Goal: Task Accomplishment & Management: Use online tool/utility

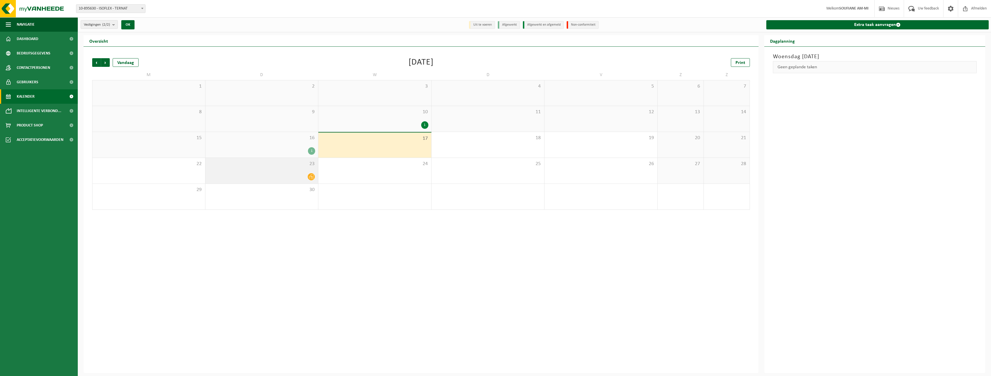
click at [311, 176] on icon at bounding box center [311, 176] width 5 height 5
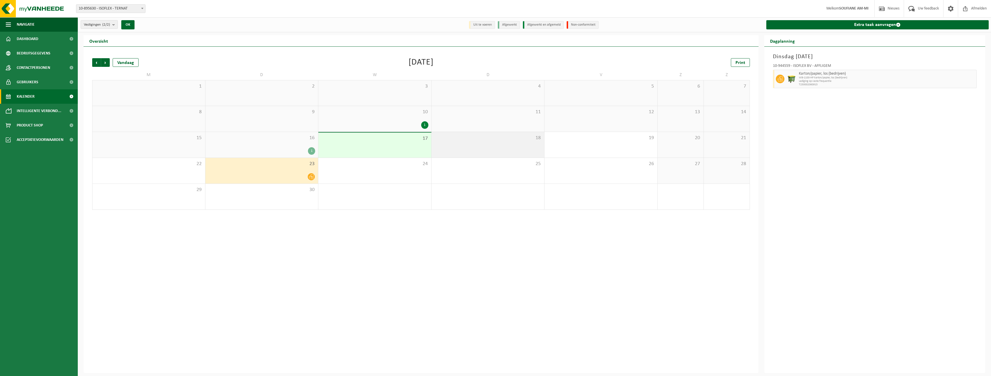
click at [494, 143] on div "18" at bounding box center [488, 145] width 113 height 26
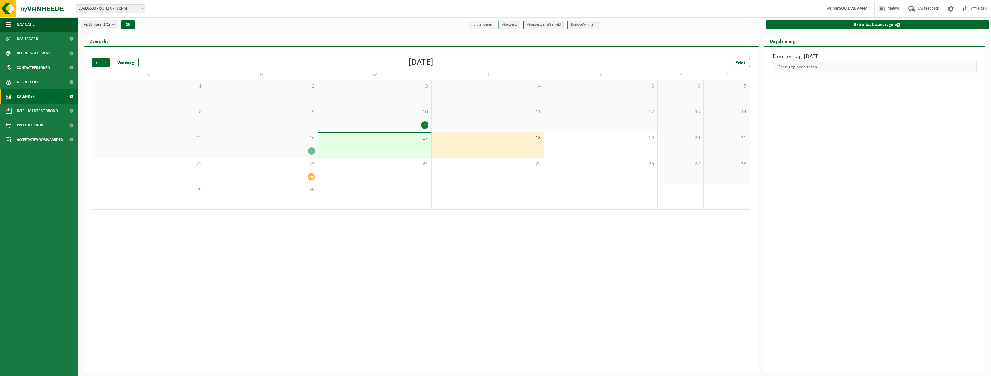
click at [414, 143] on div "17" at bounding box center [374, 145] width 113 height 25
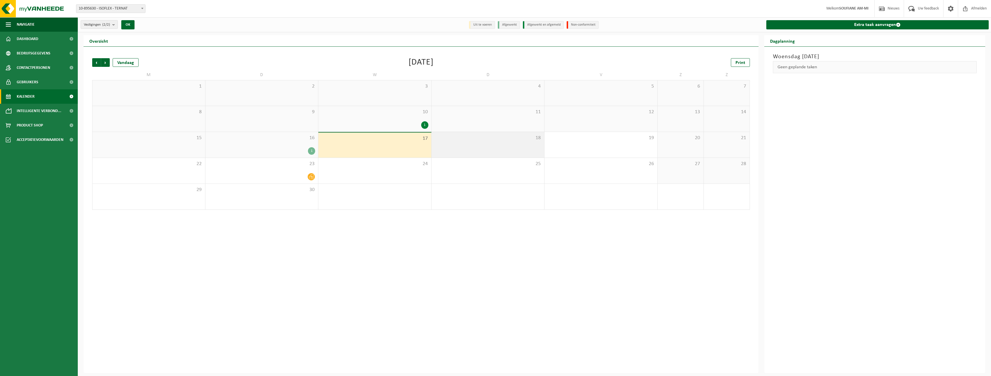
click at [476, 143] on div "18" at bounding box center [488, 145] width 113 height 26
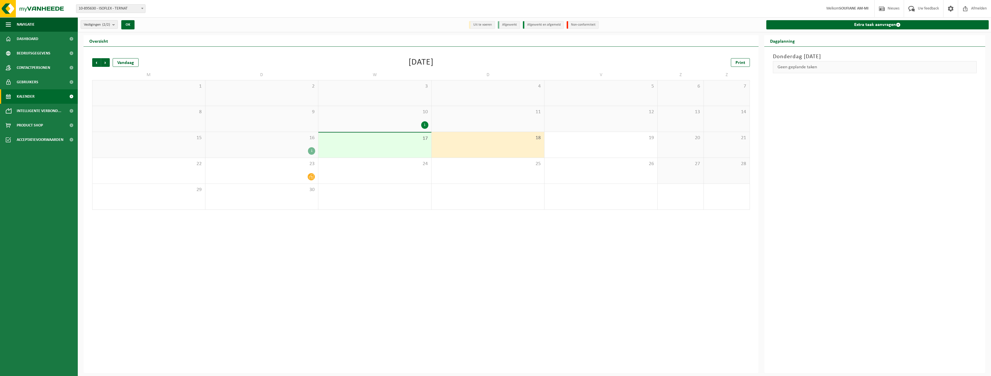
click at [389, 130] on div "10 1" at bounding box center [374, 119] width 113 height 26
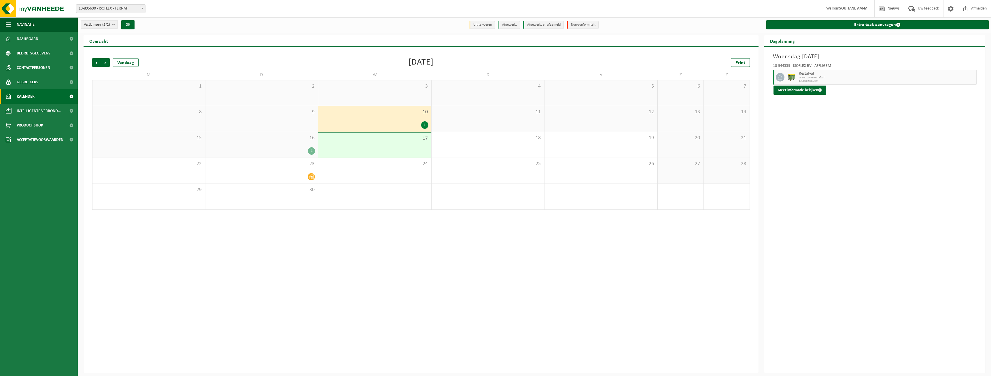
click at [389, 122] on div "1" at bounding box center [374, 124] width 107 height 7
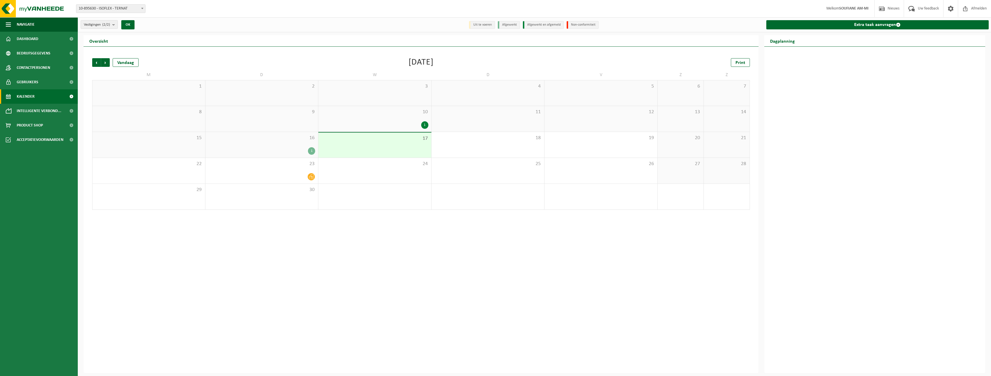
click at [403, 148] on div "17" at bounding box center [374, 145] width 113 height 25
click at [390, 124] on div "1" at bounding box center [374, 124] width 107 height 7
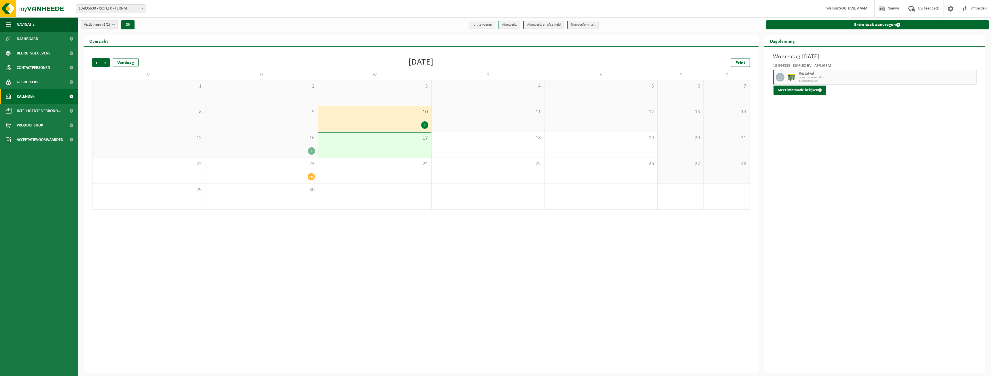
click at [406, 145] on div "17" at bounding box center [374, 145] width 113 height 25
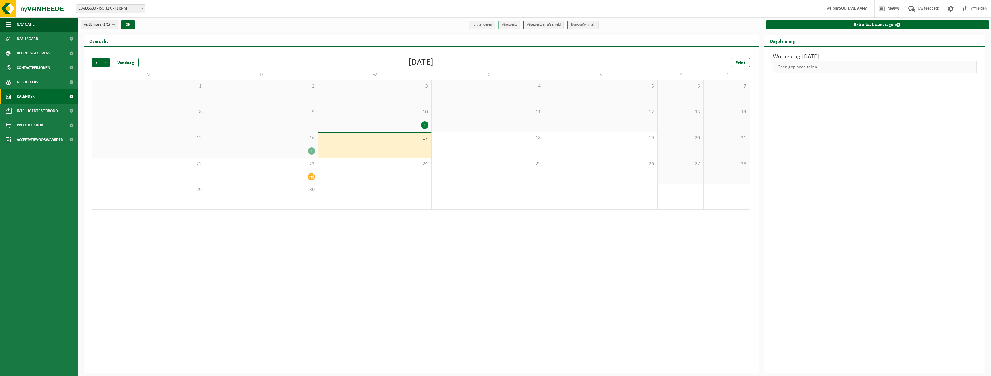
click at [399, 119] on div "10 1" at bounding box center [374, 119] width 113 height 26
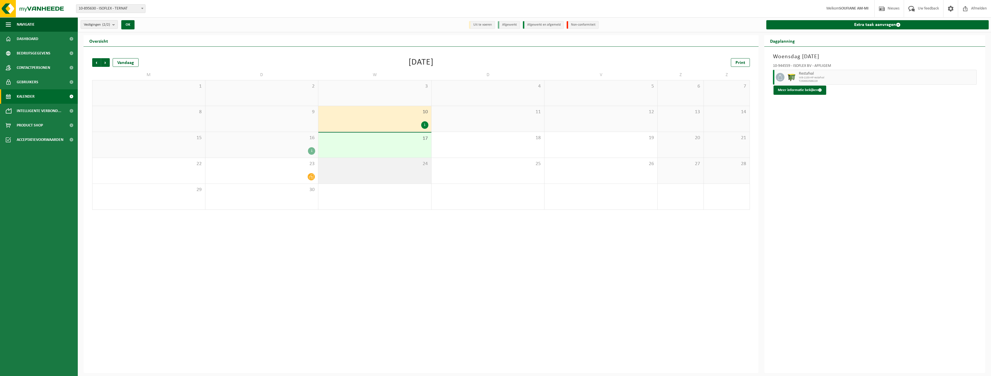
click at [393, 175] on div "24" at bounding box center [374, 171] width 113 height 26
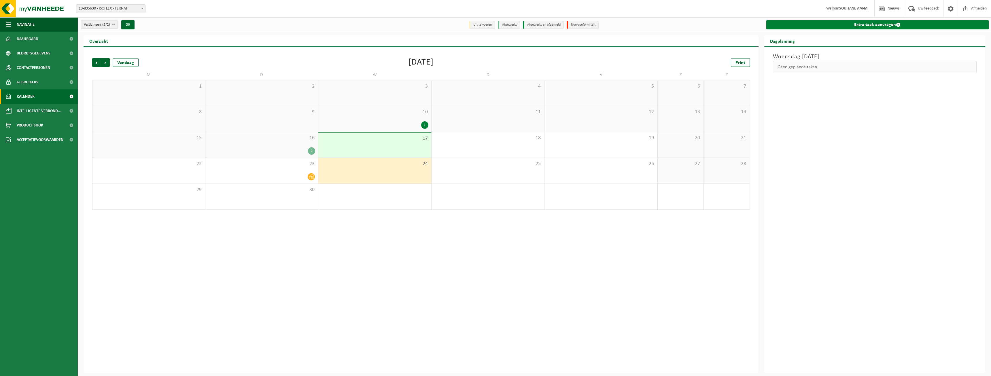
click at [845, 24] on link "Extra taak aanvragen" at bounding box center [878, 24] width 223 height 9
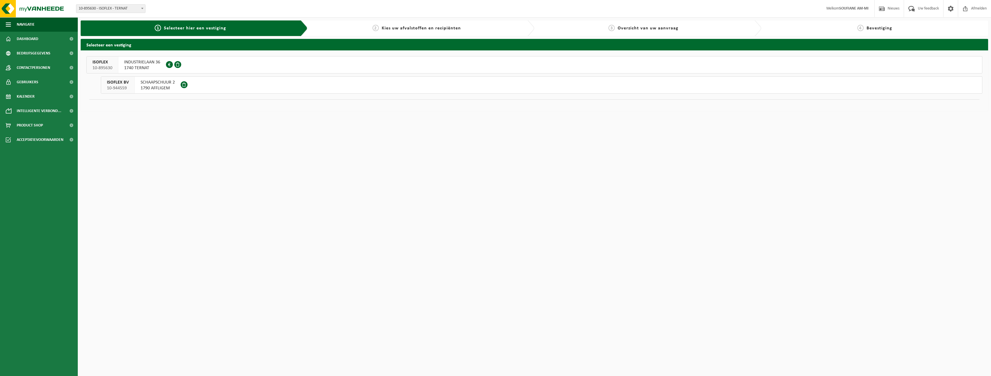
click at [142, 84] on span "SCHAAPSCHUUR 2" at bounding box center [158, 83] width 34 height 6
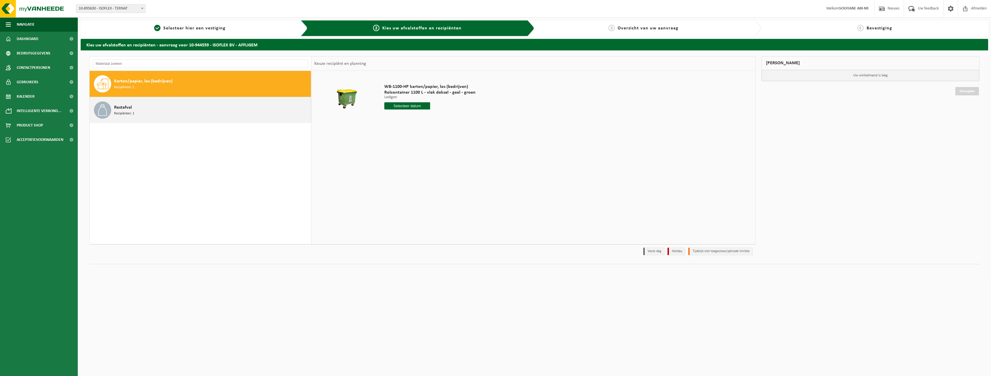
click at [136, 109] on div "Restafval Recipiënten: 1" at bounding box center [211, 109] width 195 height 17
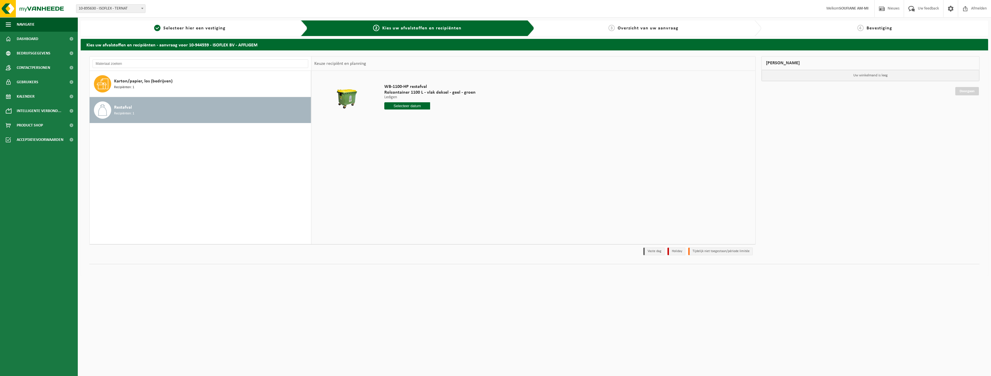
click at [408, 106] on input "text" at bounding box center [407, 105] width 46 height 7
click at [410, 166] on div "24" at bounding box center [410, 166] width 10 height 9
type input "Van 2025-09-24"
click at [402, 129] on button "In winkelmand" at bounding box center [401, 127] width 32 height 9
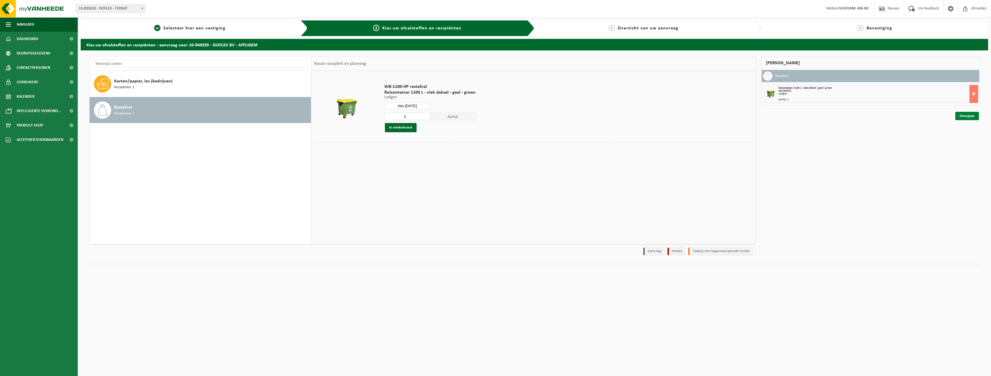
click at [970, 114] on link "Doorgaan" at bounding box center [968, 116] width 24 height 8
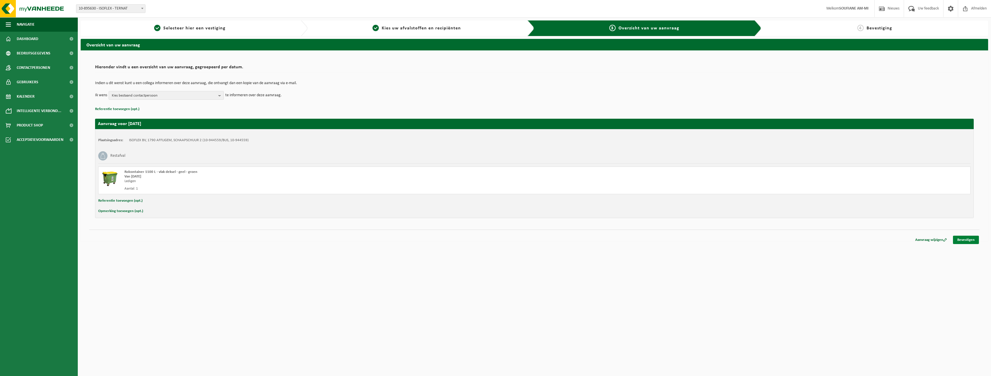
click at [967, 240] on link "Bevestigen" at bounding box center [966, 240] width 26 height 8
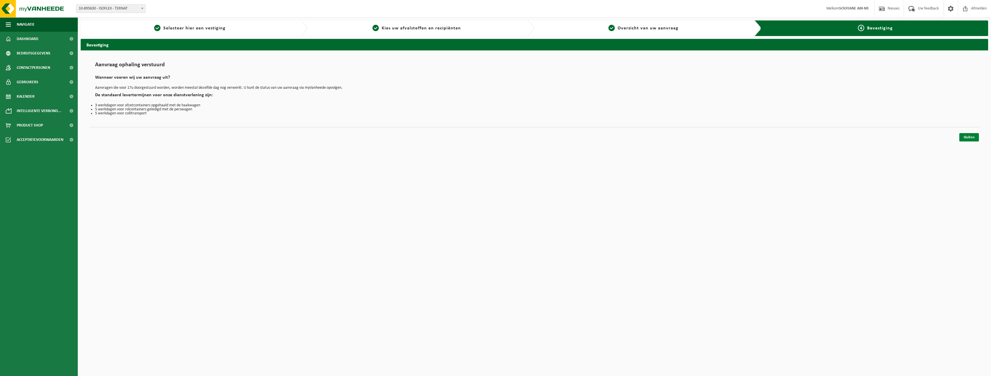
click at [972, 138] on link "Sluiten" at bounding box center [970, 137] width 20 height 8
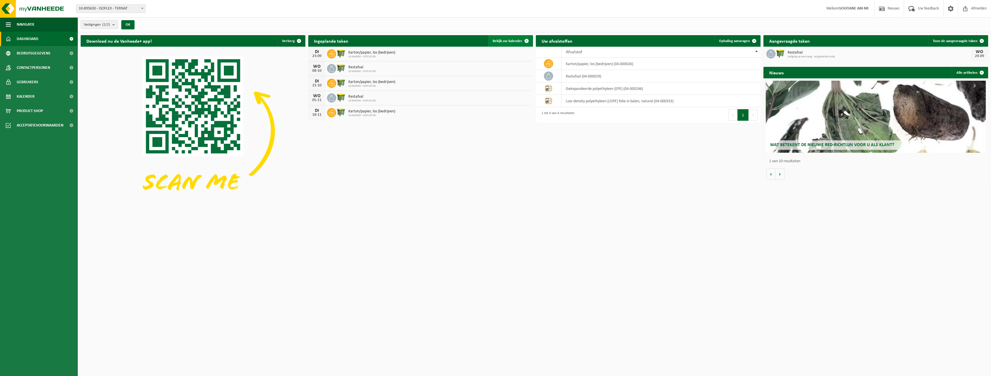
click at [502, 40] on span "Bekijk uw kalender" at bounding box center [508, 41] width 30 height 4
